Goal: Task Accomplishment & Management: Manage account settings

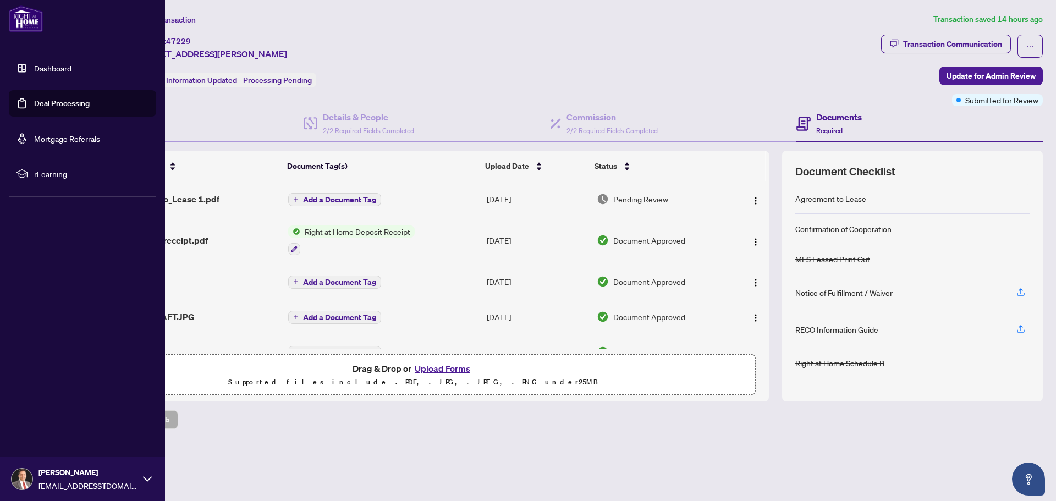
click at [52, 105] on link "Deal Processing" at bounding box center [62, 103] width 56 height 10
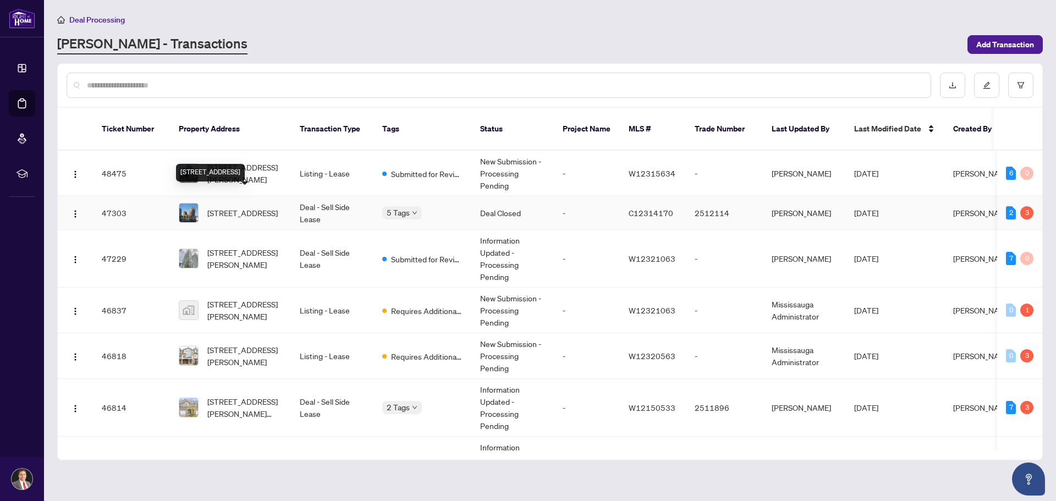
click at [235, 207] on span "[STREET_ADDRESS]" at bounding box center [242, 213] width 70 height 12
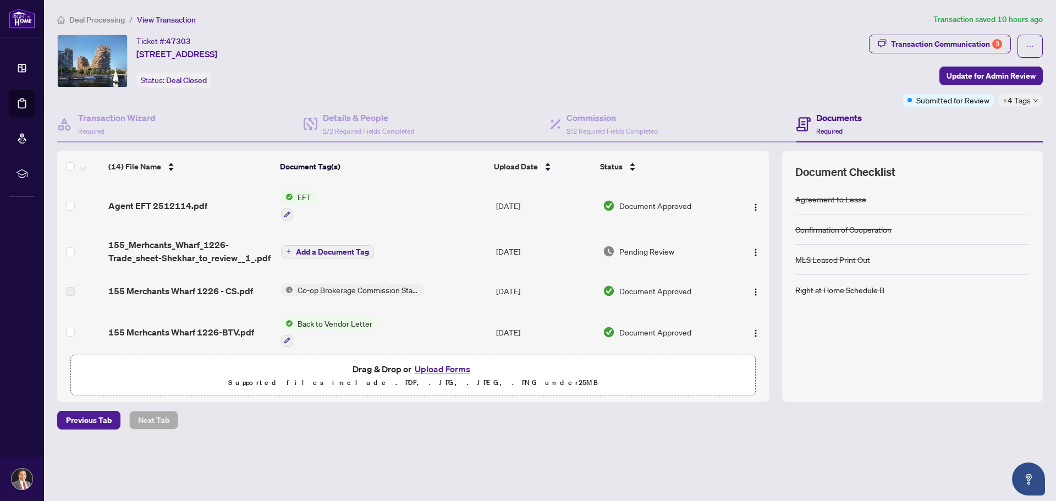
click at [298, 196] on span "EFT" at bounding box center [304, 197] width 23 height 12
click at [174, 207] on span "Agent EFT 2512114.pdf" at bounding box center [157, 205] width 99 height 13
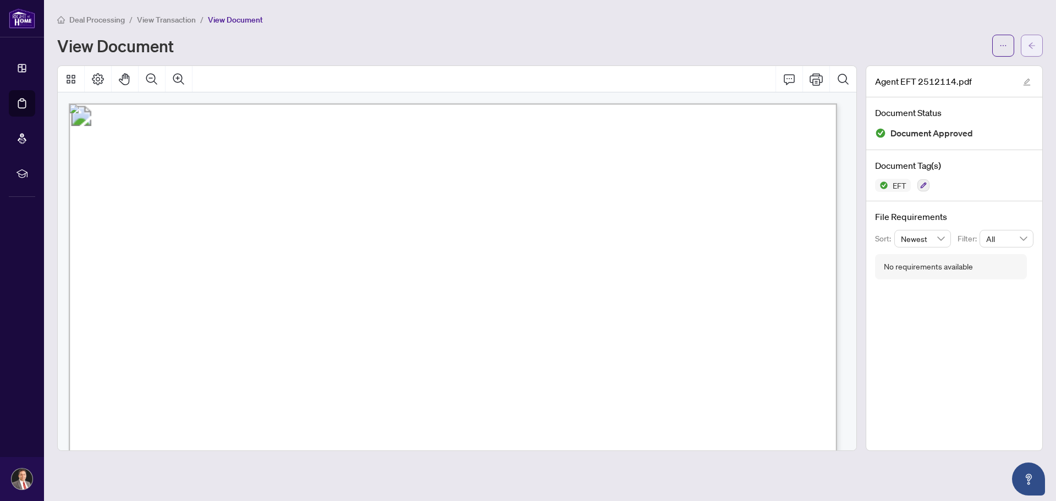
click at [1031, 46] on icon "arrow-left" at bounding box center [1032, 46] width 8 height 8
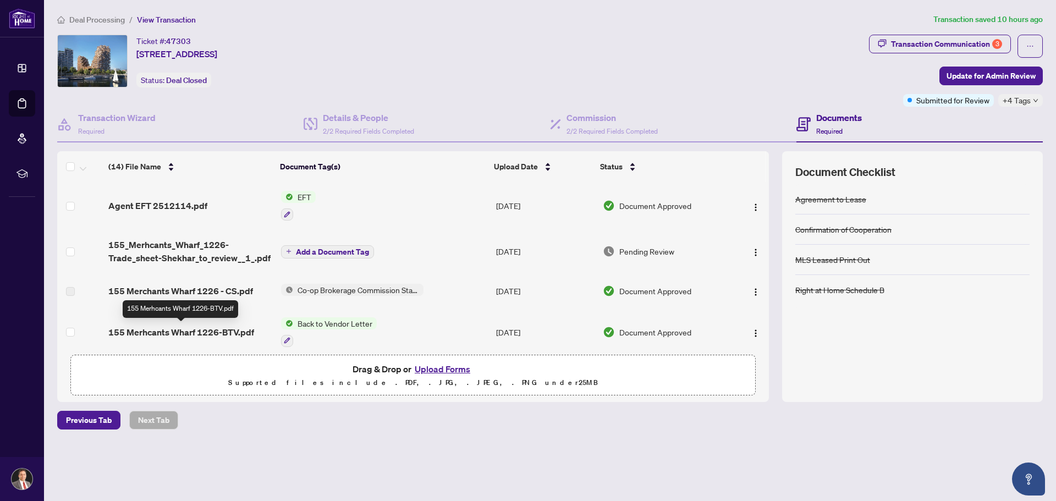
click at [190, 331] on span "155 Merhcants Wharf 1226-BTV.pdf" at bounding box center [181, 332] width 146 height 13
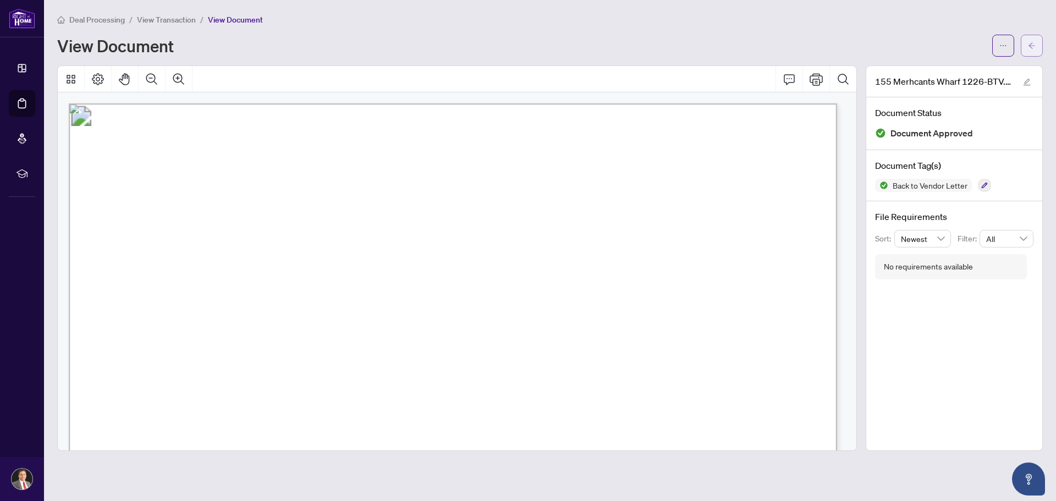
click at [1031, 44] on icon "arrow-left" at bounding box center [1032, 45] width 7 height 6
